Goal: Check status: Check status

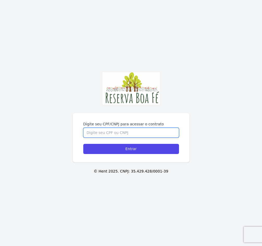
click at [140, 127] on input "Digite seu CPF/CNPJ para acessar o contrato" at bounding box center [131, 132] width 96 height 10
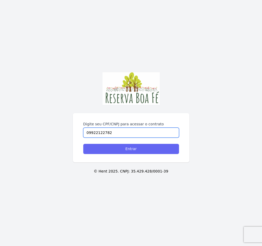
type input "09922122782"
click at [129, 149] on input "Entrar" at bounding box center [131, 149] width 96 height 10
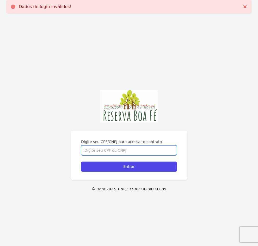
click at [123, 152] on input "Digite seu CPF/CNPJ para acessar o contrato" at bounding box center [129, 150] width 96 height 10
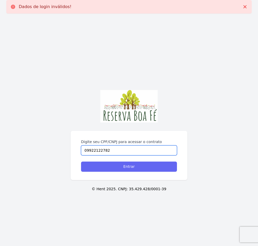
type input "09922122782"
click at [121, 168] on input "Entrar" at bounding box center [129, 166] width 96 height 10
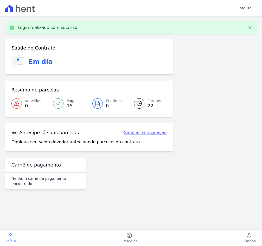
click at [149, 106] on span "22" at bounding box center [155, 106] width 14 height 4
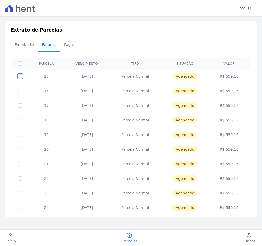
click at [20, 76] on input "checkbox" at bounding box center [20, 76] width 4 height 4
checkbox input "true"
click at [20, 75] on input "checkbox" at bounding box center [20, 76] width 4 height 4
checkbox input "false"
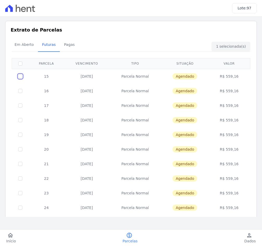
checkbox input "false"
click at [21, 76] on input "checkbox" at bounding box center [20, 76] width 4 height 4
checkbox input "true"
click at [24, 44] on span "Em Aberto" at bounding box center [23, 44] width 25 height 10
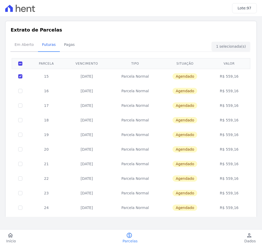
click at [24, 44] on span "Em Aberto" at bounding box center [23, 44] width 25 height 10
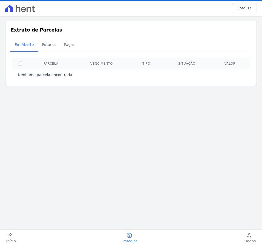
click at [20, 9] on icon at bounding box center [18, 8] width 5 height 7
click at [10, 236] on icon "home" at bounding box center [10, 235] width 6 height 6
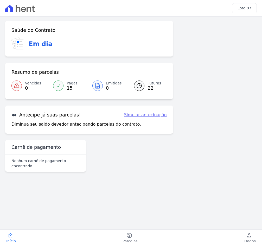
click at [137, 116] on link "Simular antecipação" at bounding box center [145, 115] width 43 height 6
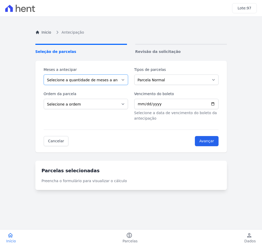
click at [62, 82] on select "Selecione a quantidade de meses a antecipar 1 2 3 4 5 6 7 8 9 10 11 12 13 14 15…" at bounding box center [86, 79] width 84 height 10
click at [94, 56] on div "Inicio Antecipação Seleção de parcelas Revisão da solicitação Meses a antecipar…" at bounding box center [131, 144] width 200 height 246
click at [53, 104] on select "Selecione a ordem Últimas parcelas Primeiras parcelas" at bounding box center [86, 104] width 84 height 10
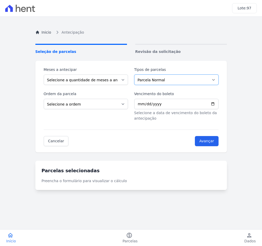
click at [158, 76] on select "Parcela Normal" at bounding box center [176, 79] width 84 height 10
click at [180, 56] on div "Inicio Antecipação Seleção de parcelas Revisão da solicitação Meses a antecipar…" at bounding box center [131, 144] width 200 height 246
click at [7, 238] on span "Início" at bounding box center [11, 240] width 10 height 5
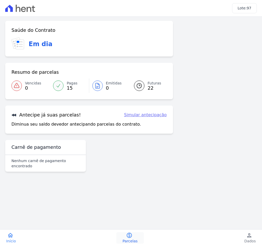
click at [133, 236] on link "paid Parcelas" at bounding box center [130, 237] width 28 height 11
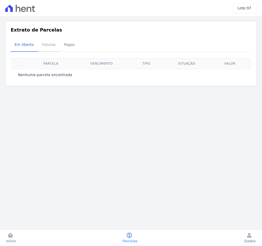
click at [42, 44] on span "Futuras" at bounding box center [49, 44] width 20 height 10
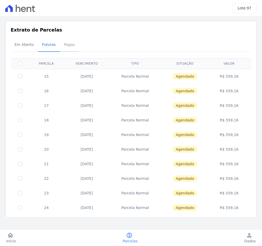
click at [68, 45] on span "Pagas" at bounding box center [69, 44] width 17 height 10
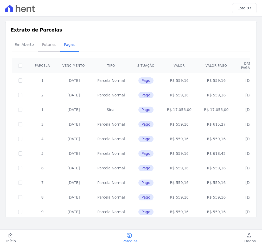
click at [48, 43] on span "Futuras" at bounding box center [49, 44] width 20 height 10
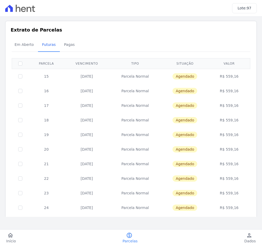
click at [231, 33] on h3 "Extrato de Parcelas" at bounding box center [131, 29] width 241 height 7
click at [11, 234] on icon "home" at bounding box center [10, 235] width 6 height 6
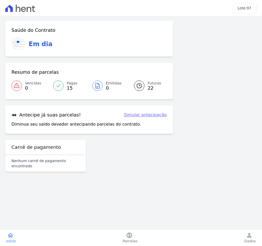
click at [26, 10] on icon at bounding box center [20, 8] width 30 height 7
click at [248, 10] on span "97" at bounding box center [249, 8] width 5 height 4
click at [252, 238] on span "Dados" at bounding box center [249, 240] width 11 height 5
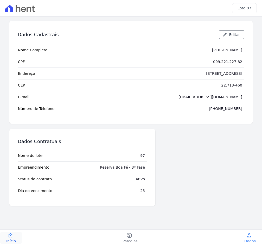
click at [10, 236] on icon "home" at bounding box center [10, 235] width 6 height 6
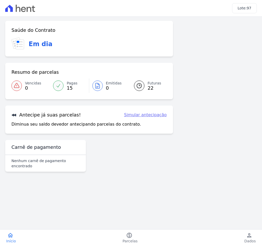
click at [6, 8] on icon at bounding box center [9, 8] width 8 height 7
click at [250, 9] on span "97" at bounding box center [249, 8] width 5 height 4
click at [7, 8] on icon at bounding box center [9, 8] width 8 height 7
